Goal: Navigation & Orientation: Find specific page/section

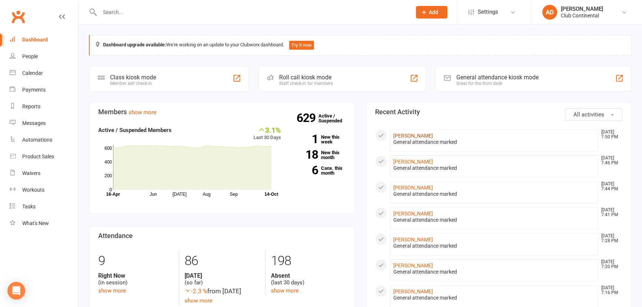
click at [422, 136] on link "Alagy Kamaso" at bounding box center [414, 136] width 40 height 6
